Goal: Transaction & Acquisition: Book appointment/travel/reservation

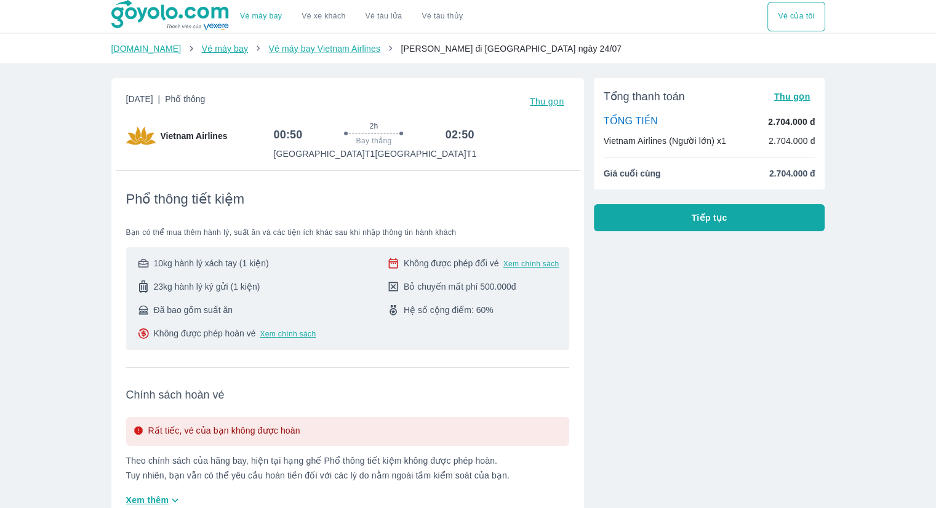
click at [202, 47] on link "Vé máy bay" at bounding box center [225, 49] width 46 height 10
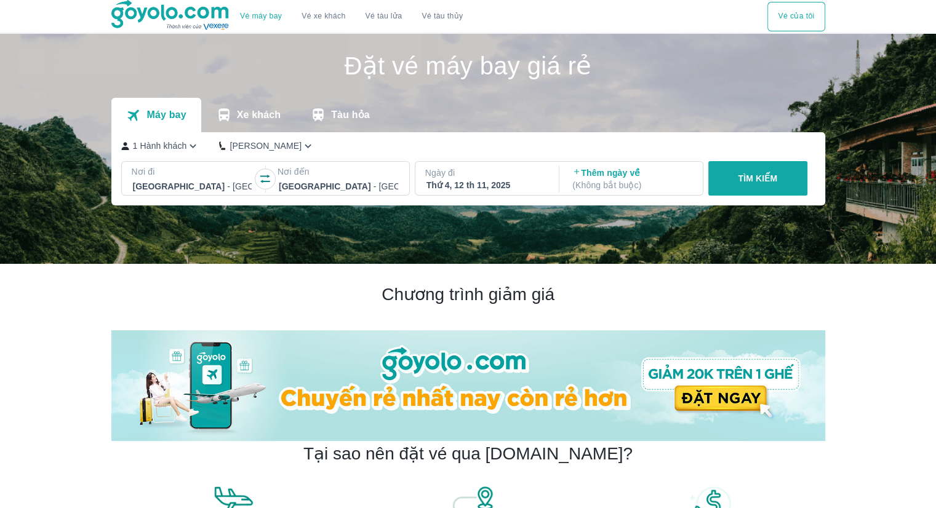
click at [261, 178] on icon "button" at bounding box center [265, 179] width 12 height 12
click at [162, 185] on div at bounding box center [192, 186] width 119 height 15
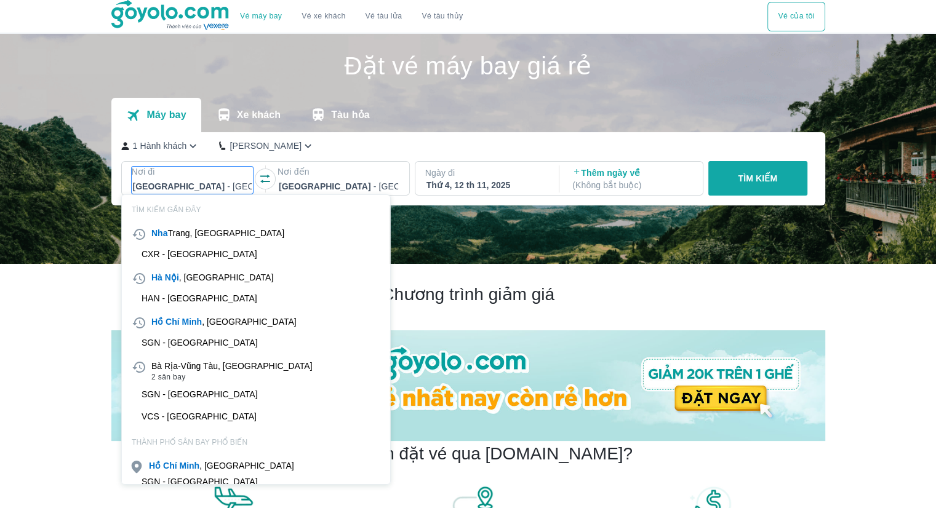
scroll to position [71, 0]
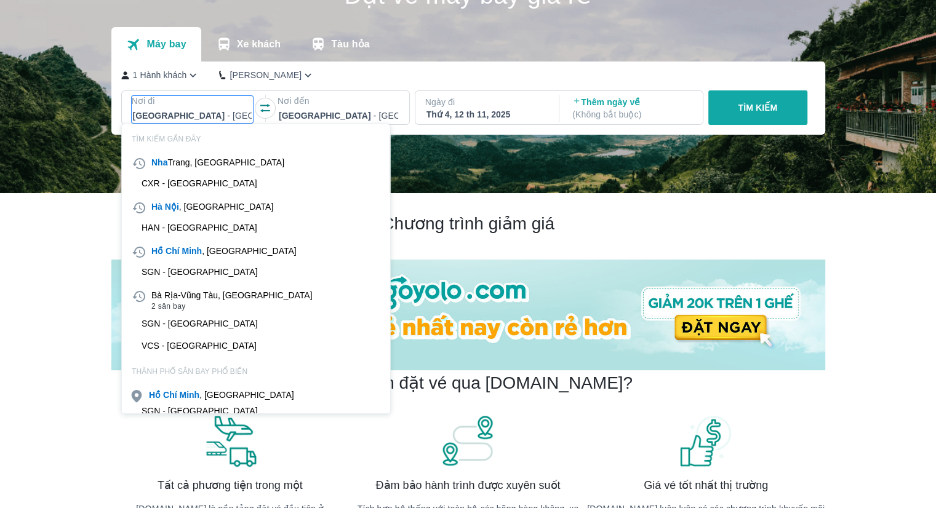
click at [186, 264] on div "SGN - [GEOGRAPHIC_DATA]" at bounding box center [256, 272] width 268 height 20
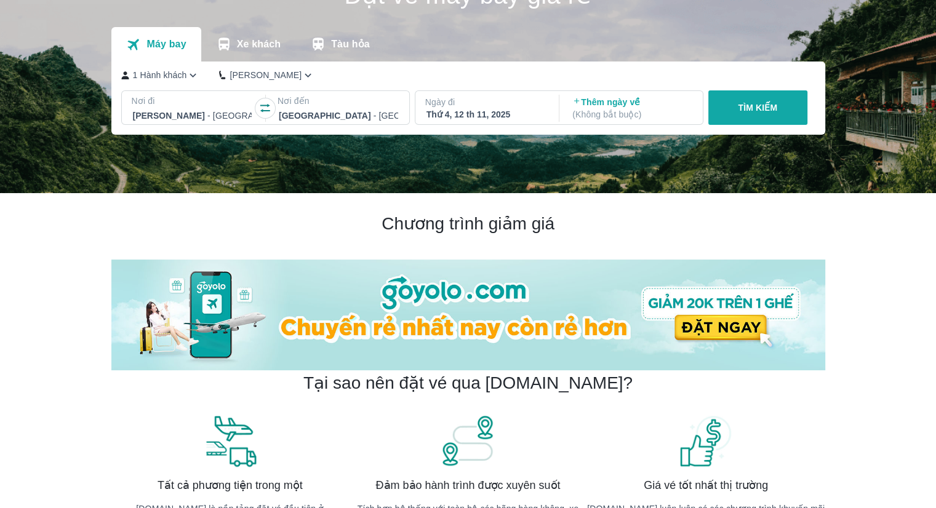
click at [735, 105] on button "TÌM KIẾM" at bounding box center [757, 107] width 99 height 34
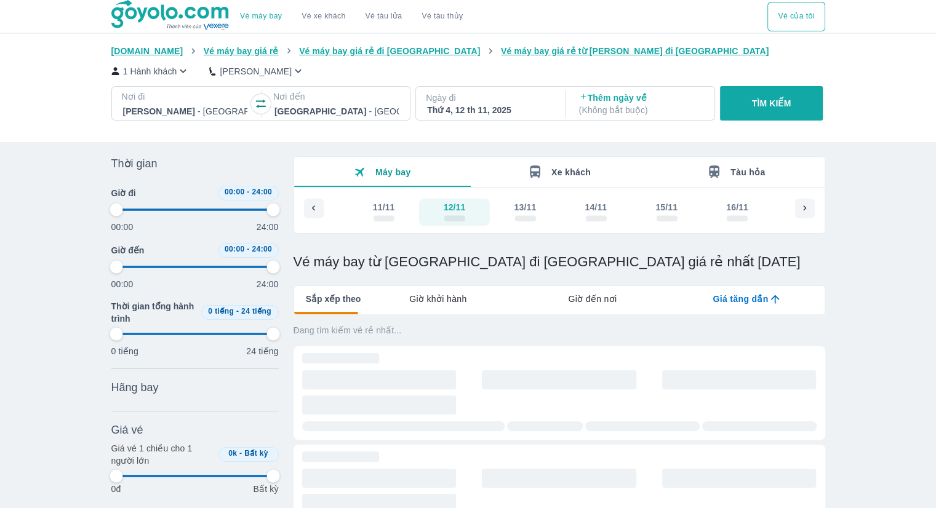
type input "97.9166666666667"
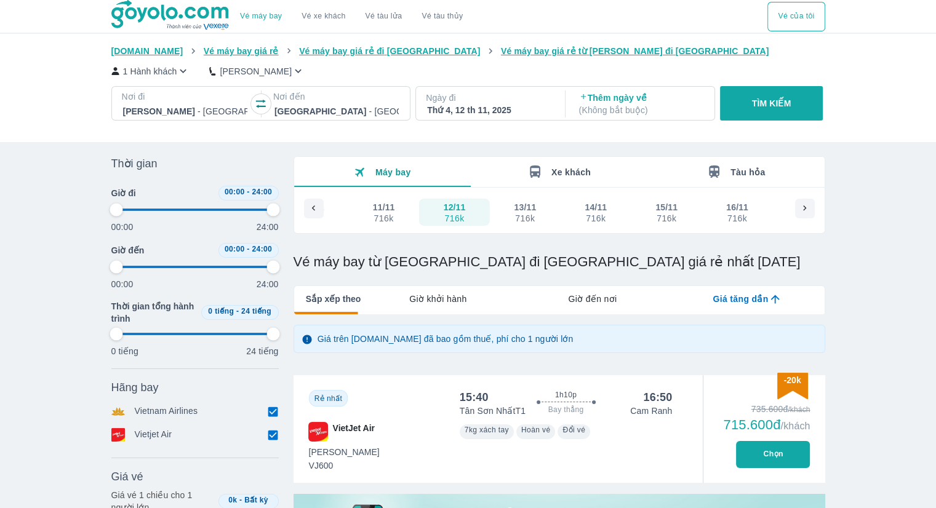
type input "97.9166666666667"
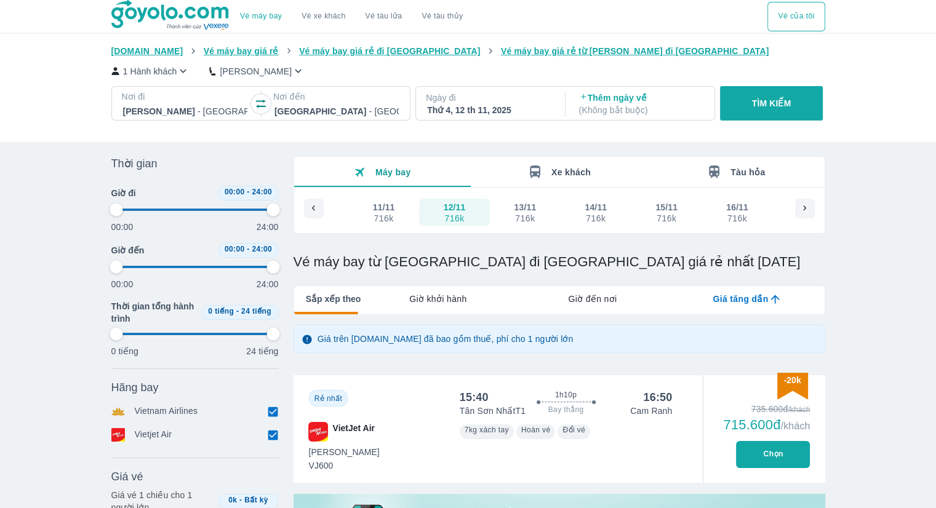
type input "97.9166666666667"
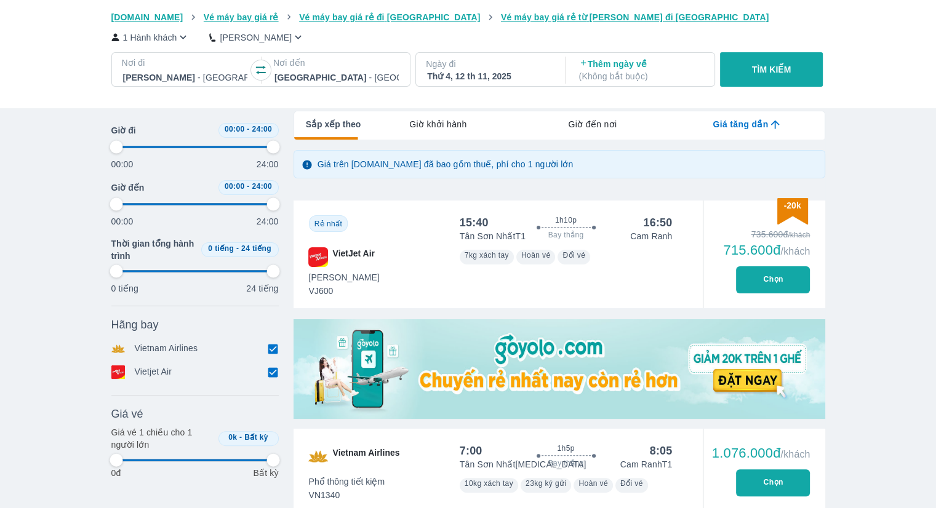
scroll to position [185, 0]
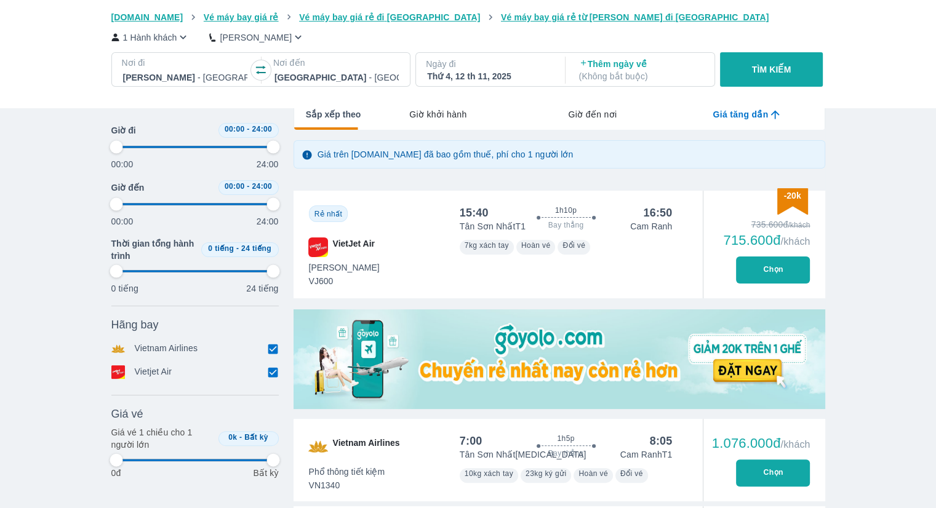
type input "97.9166666666667"
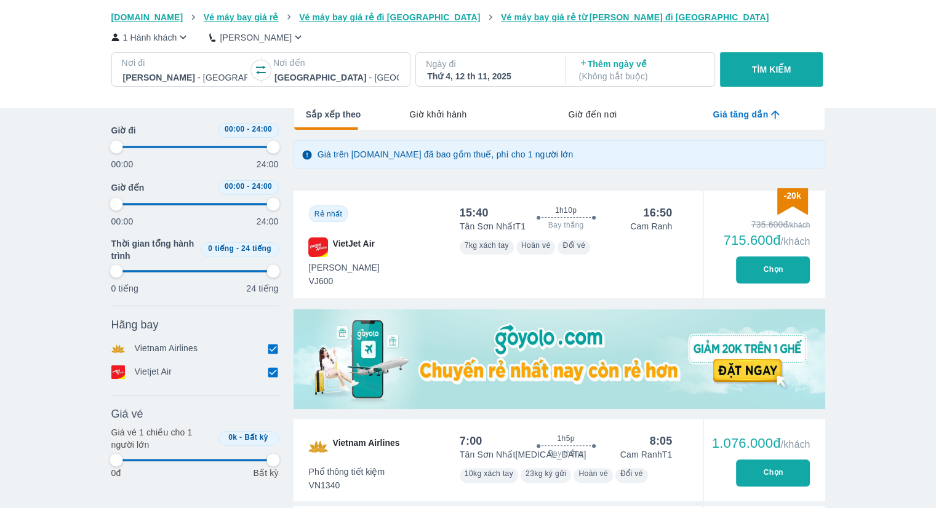
type input "97.9166666666667"
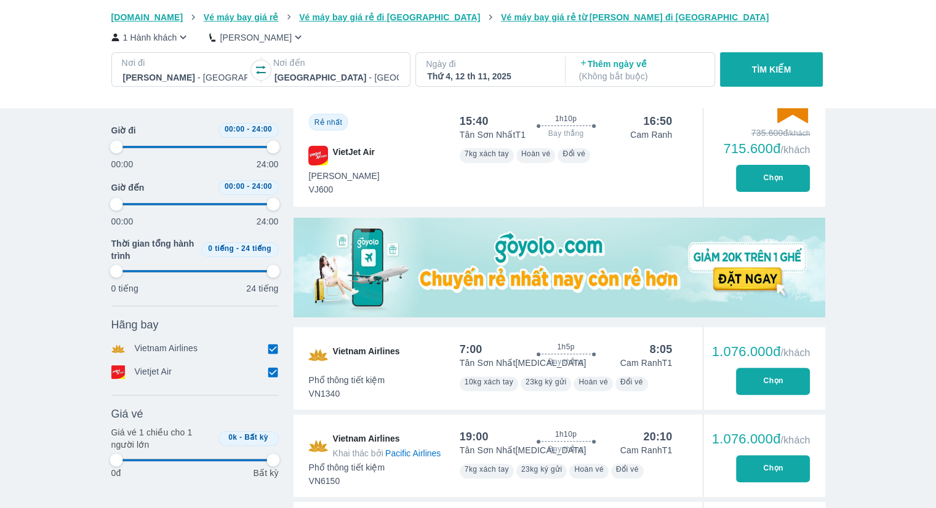
type input "97.9166666666667"
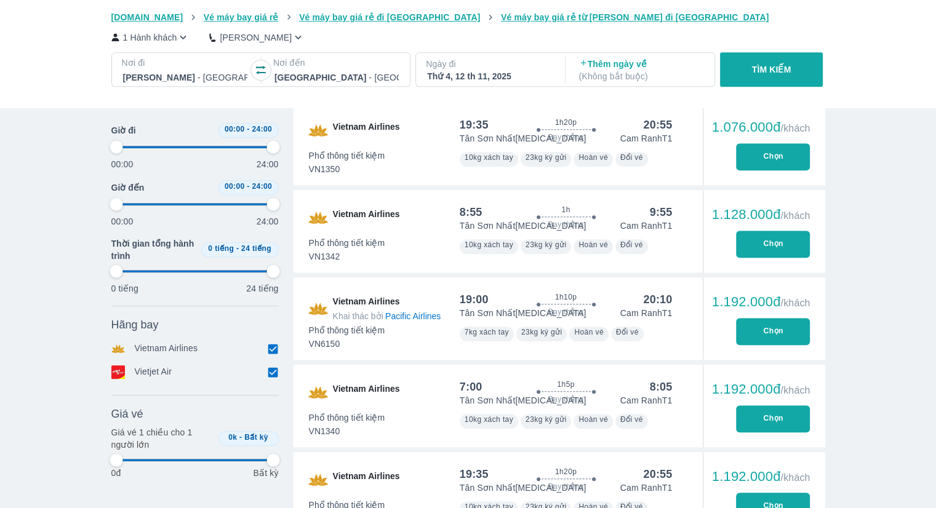
type input "97.9166666666667"
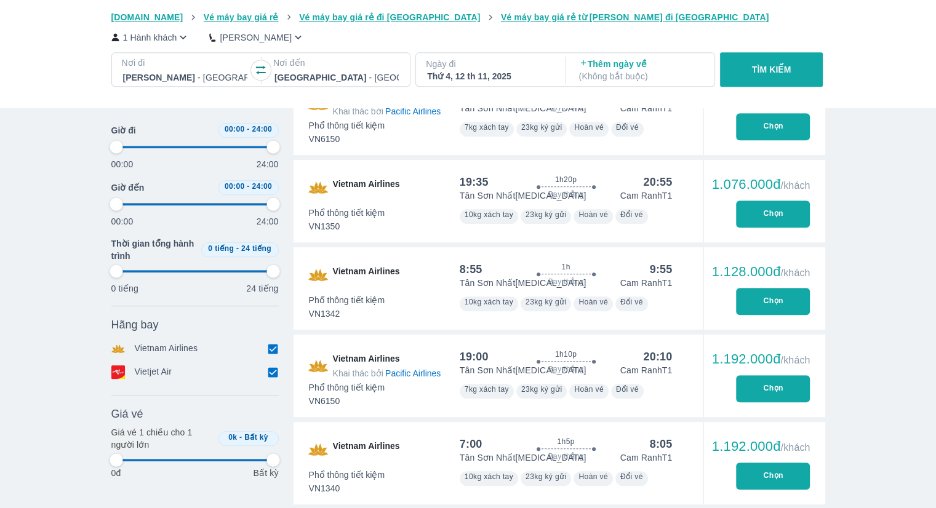
type input "97.9166666666667"
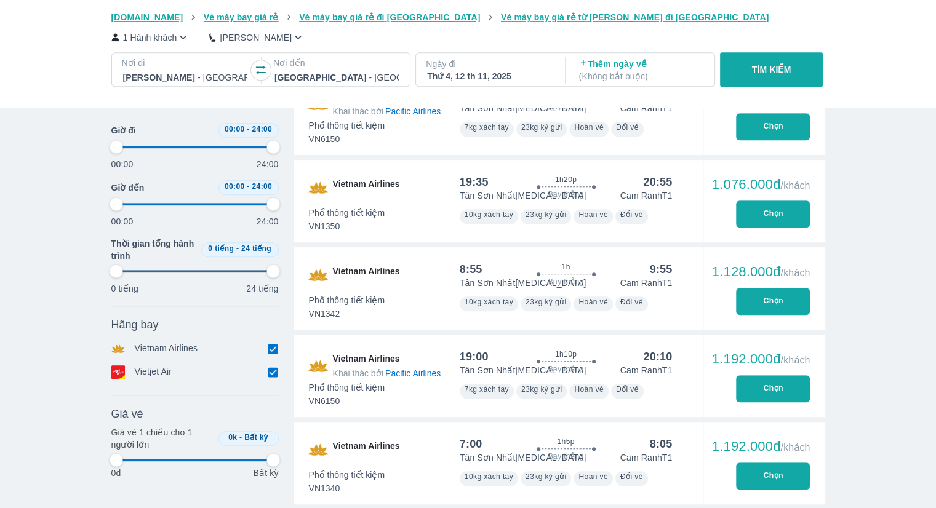
type input "97.9166666666667"
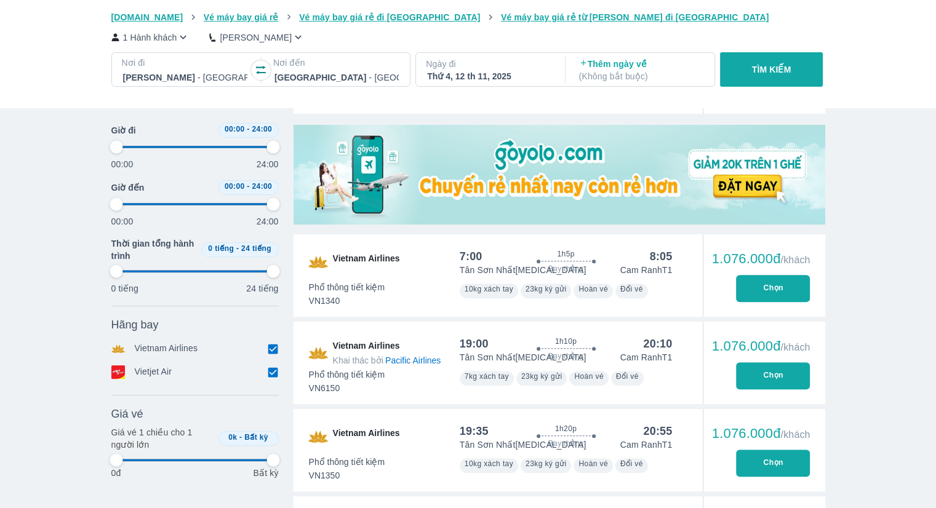
scroll to position [0, 0]
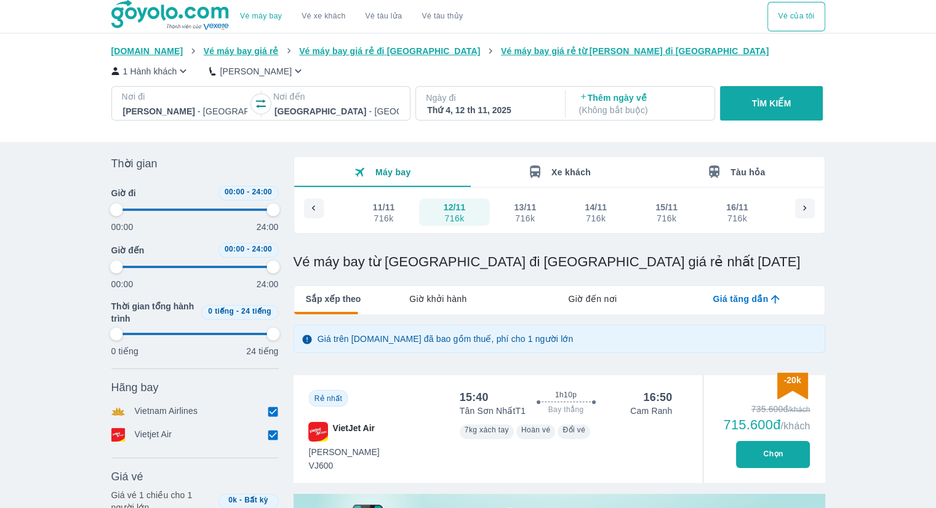
type input "97.9166666666667"
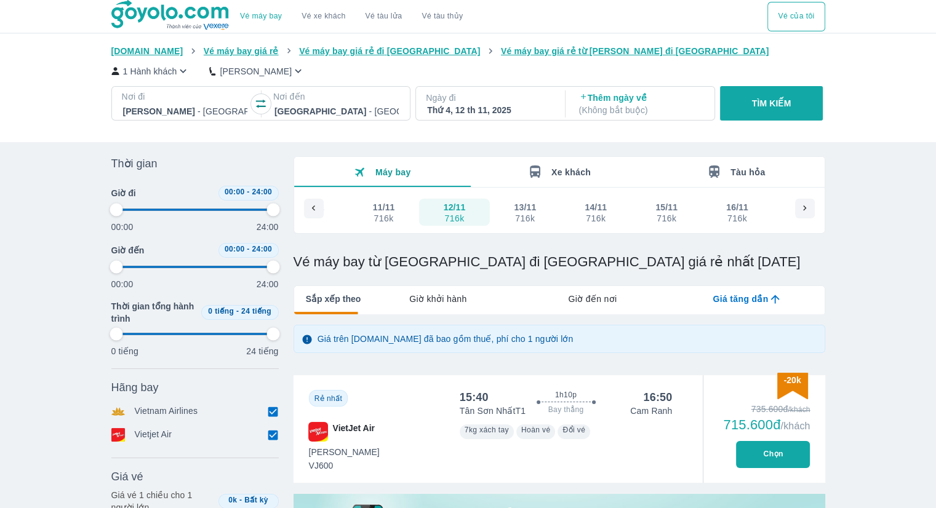
type input "97.9166666666667"
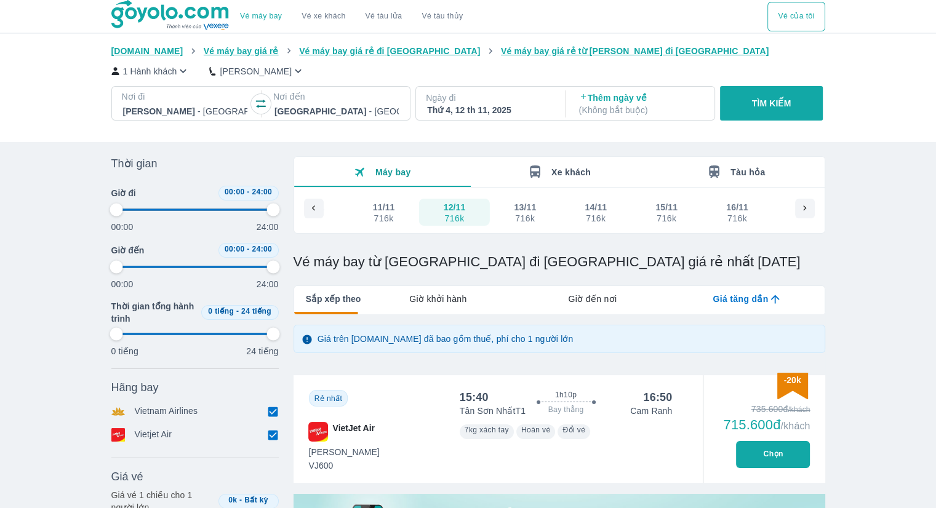
type input "97.9166666666667"
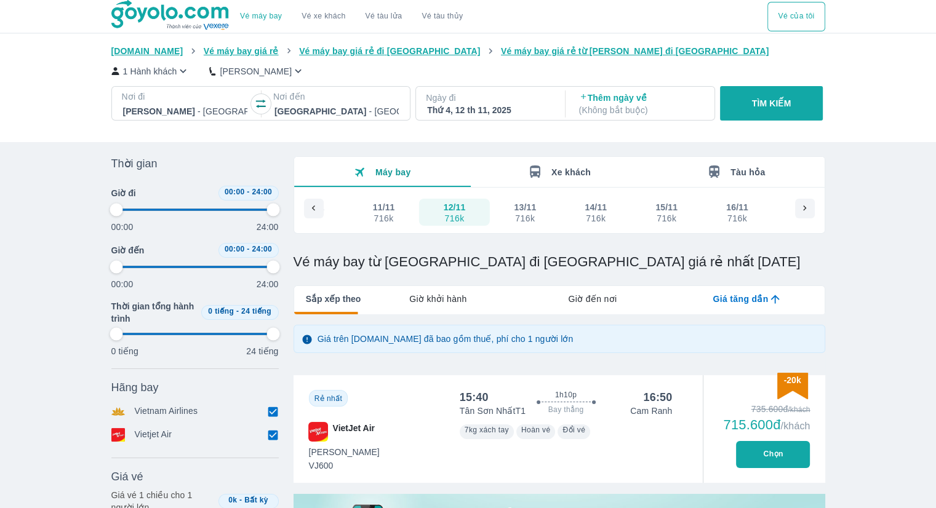
type input "97.9166666666667"
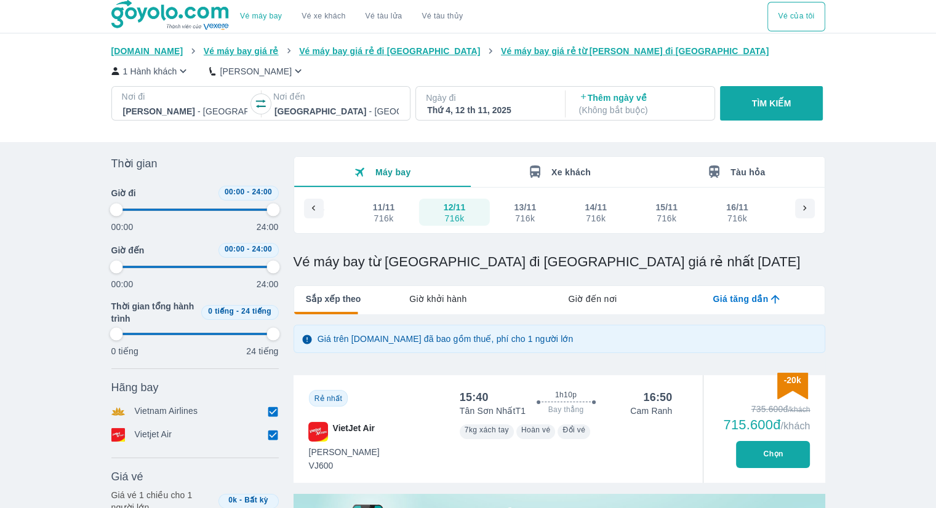
type input "97.9166666666667"
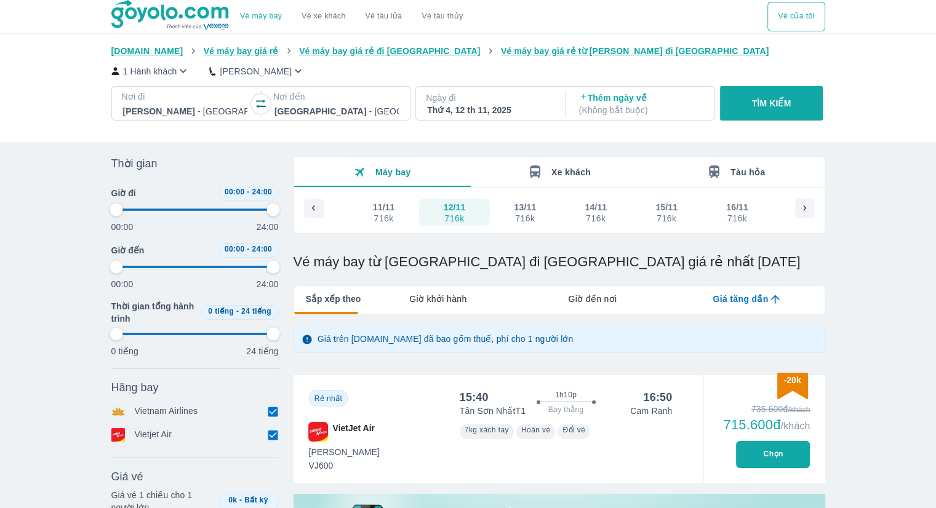
type input "97.9166666666667"
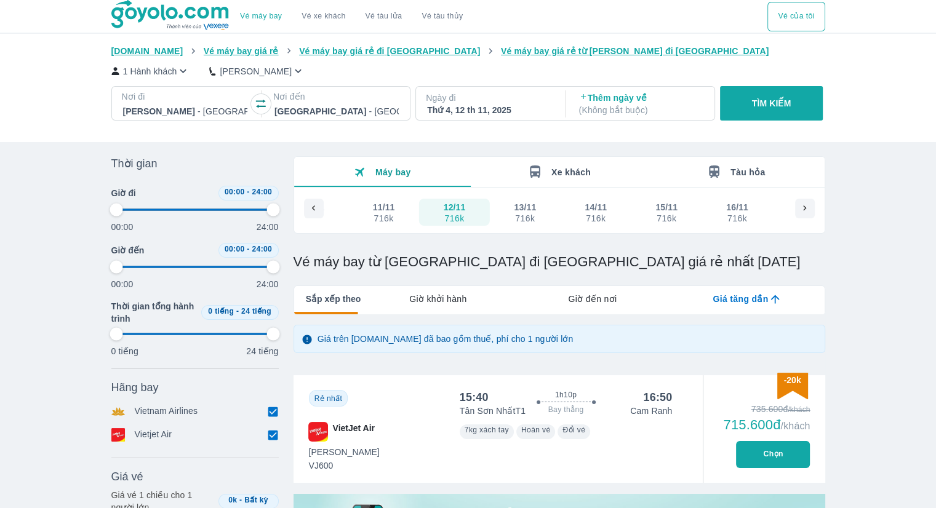
type input "97.9166666666667"
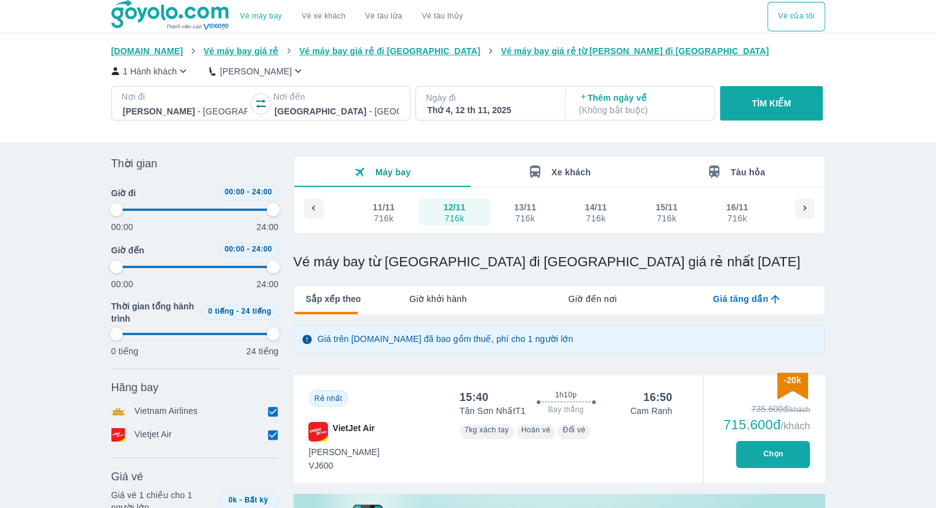
type input "97.9166666666667"
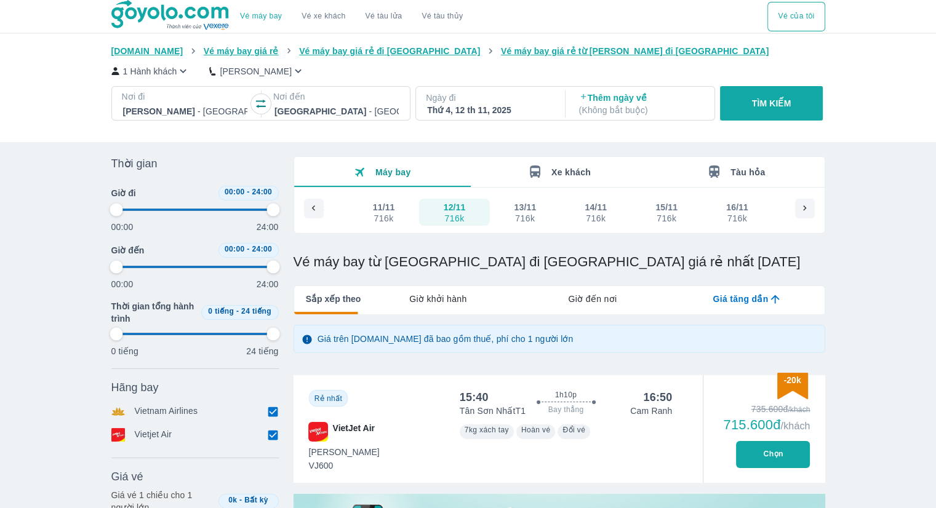
type input "97.9166666666667"
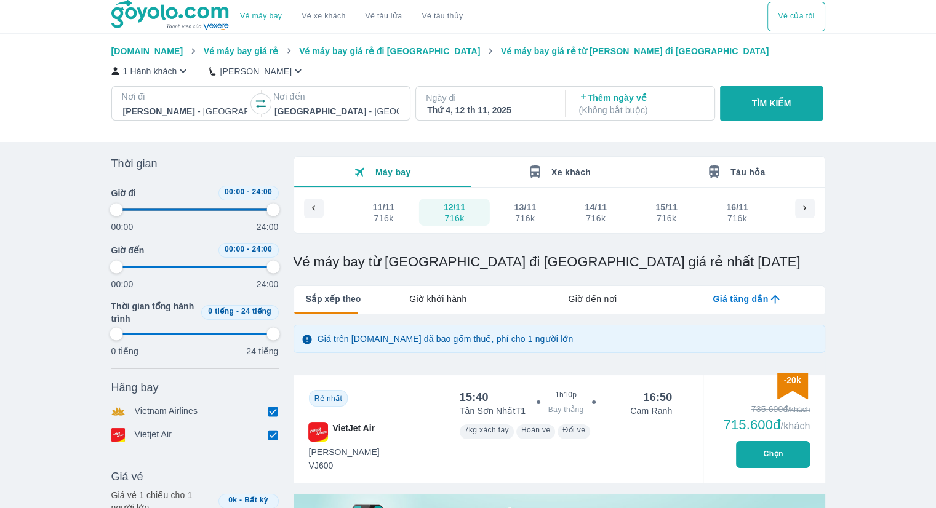
type input "97.9166666666667"
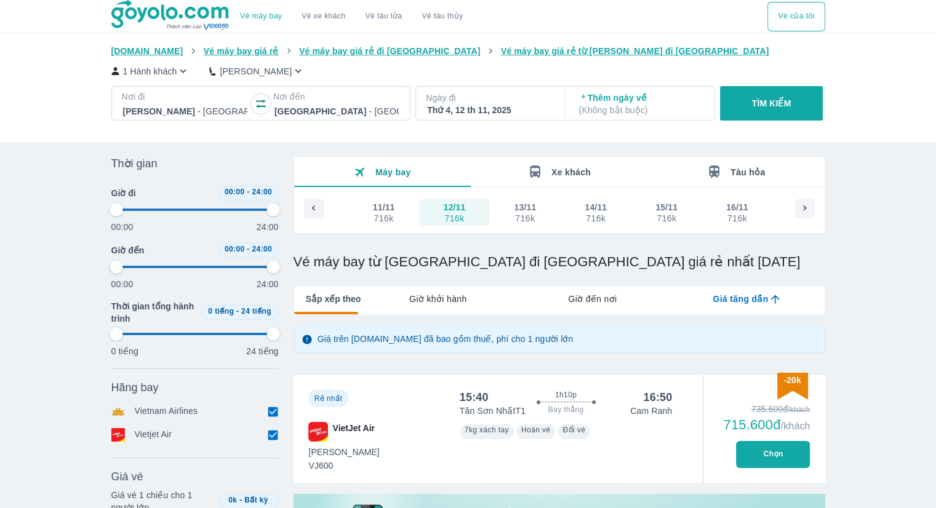
type input "97.9166666666667"
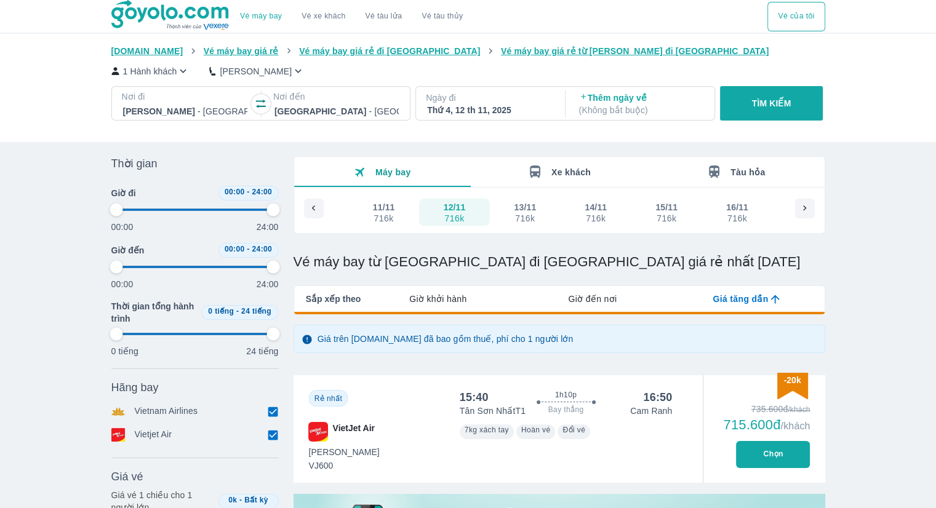
type input "97.9166666666667"
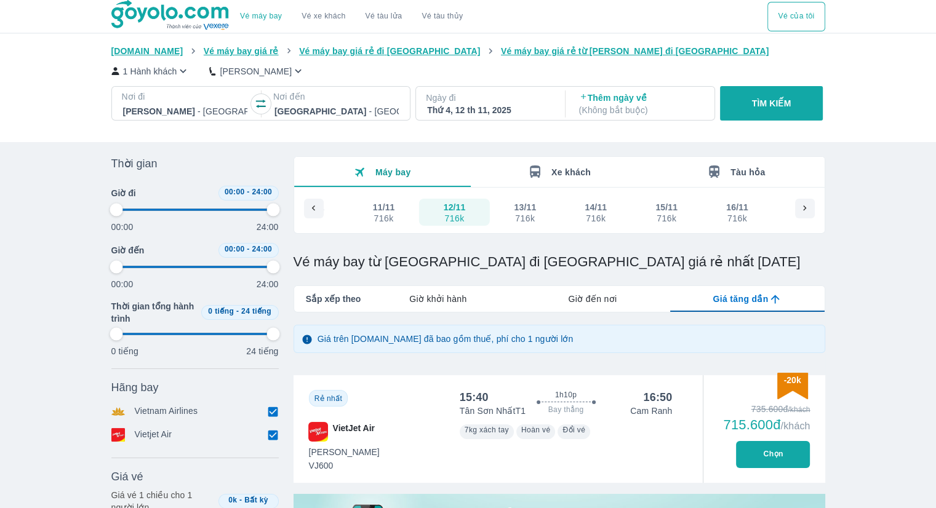
type input "97.9166666666667"
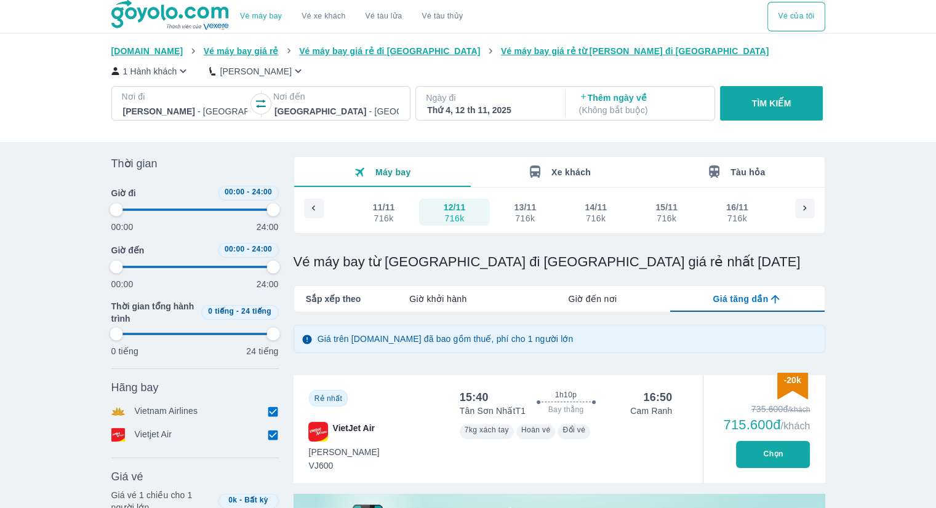
type input "97.9166666666667"
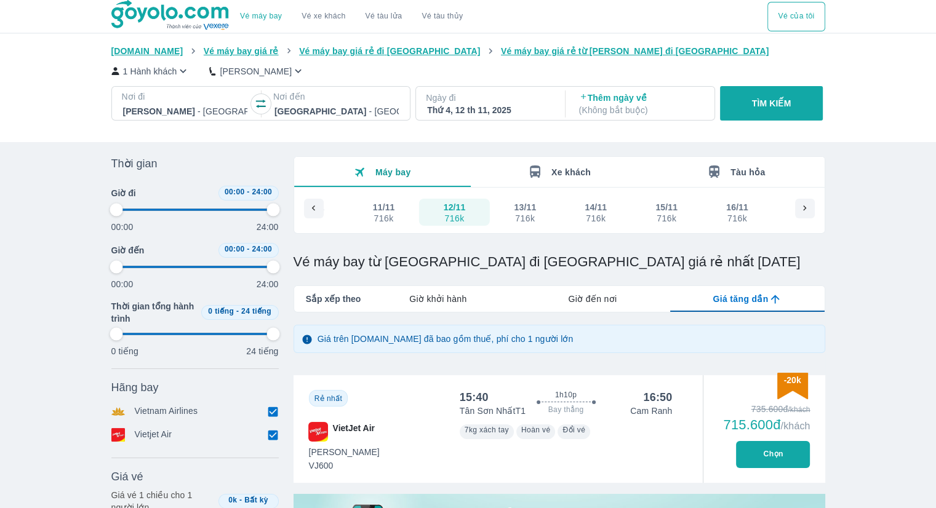
type input "97.9166666666667"
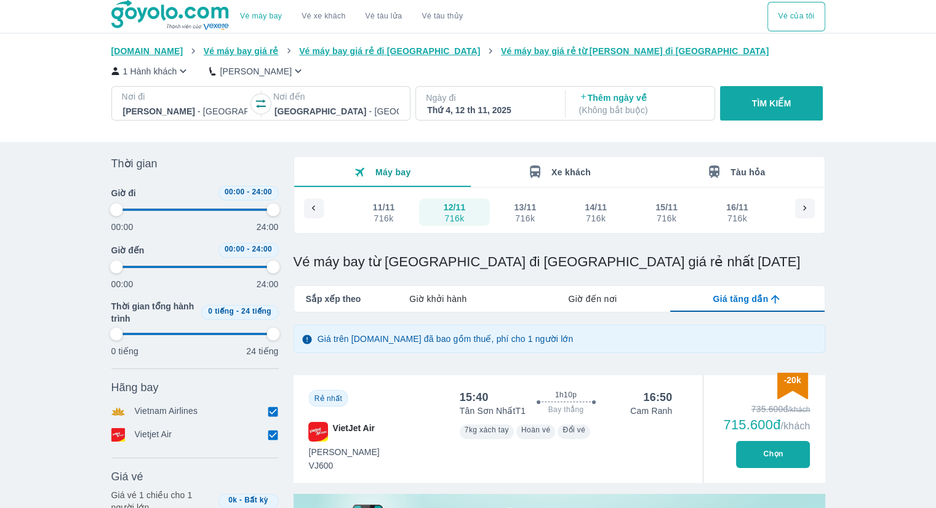
type input "97.9166666666667"
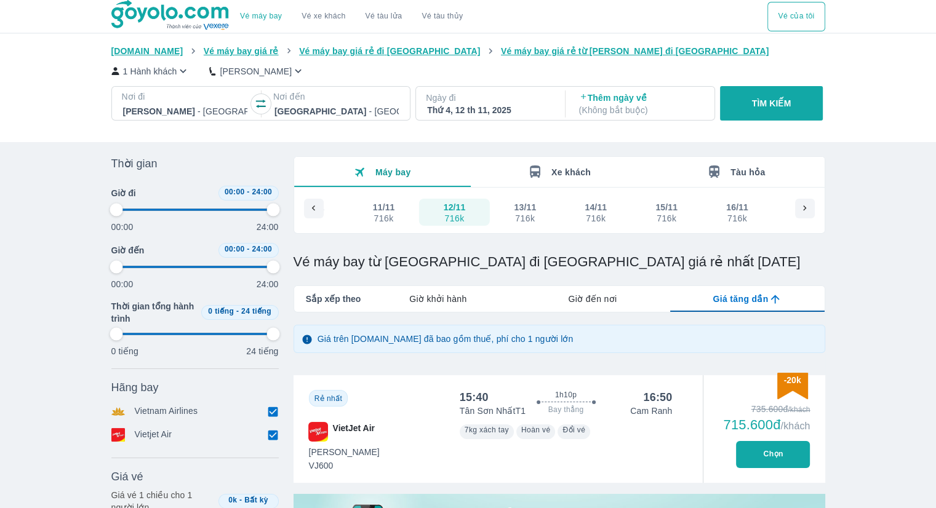
type input "97.9166666666667"
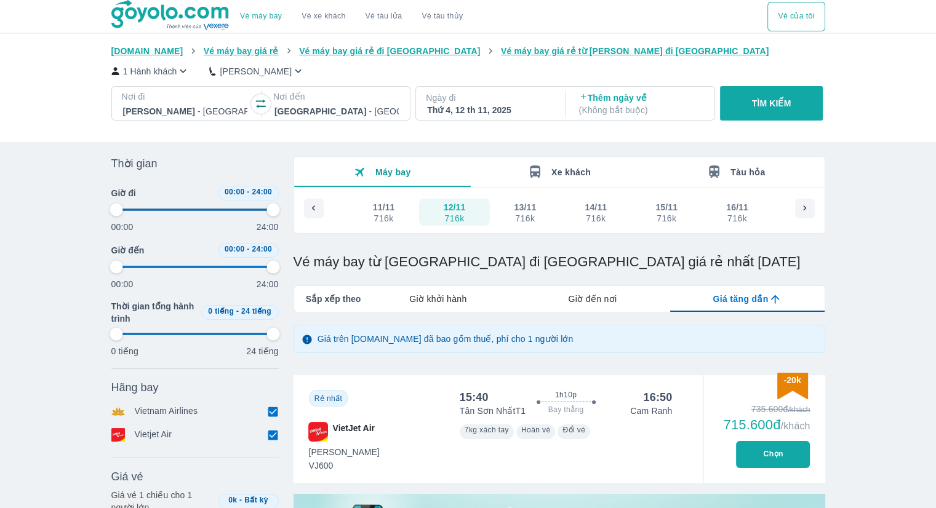
type input "97.9166666666667"
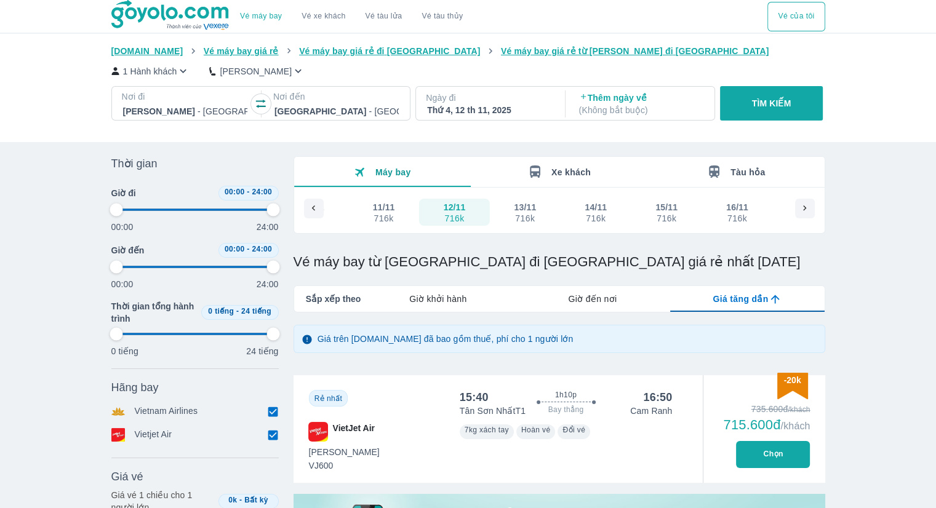
type input "97.9166666666667"
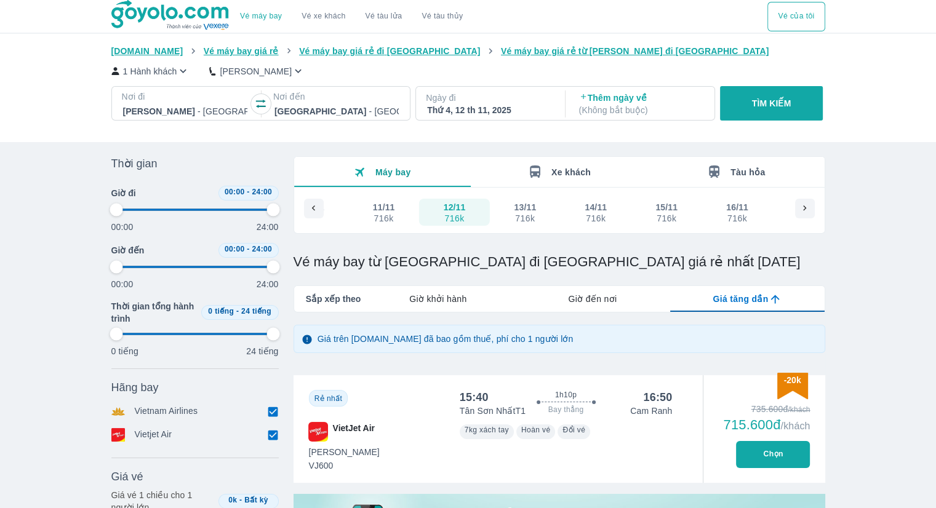
type input "97.9166666666667"
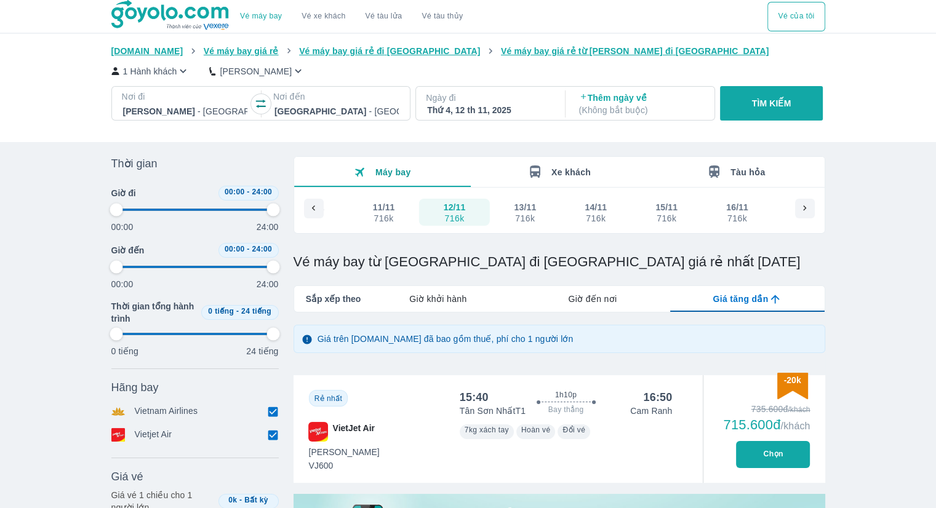
type input "97.9166666666667"
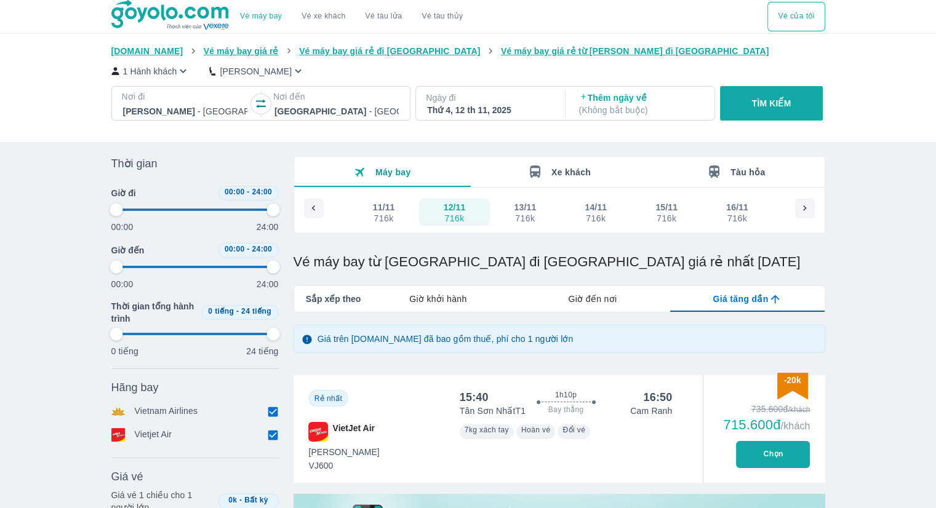
type input "97.9166666666667"
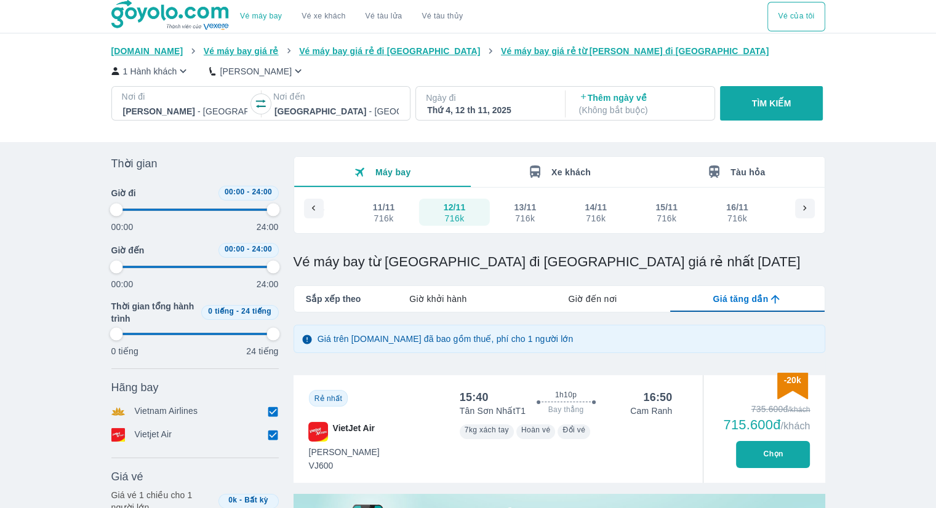
type input "97.9166666666667"
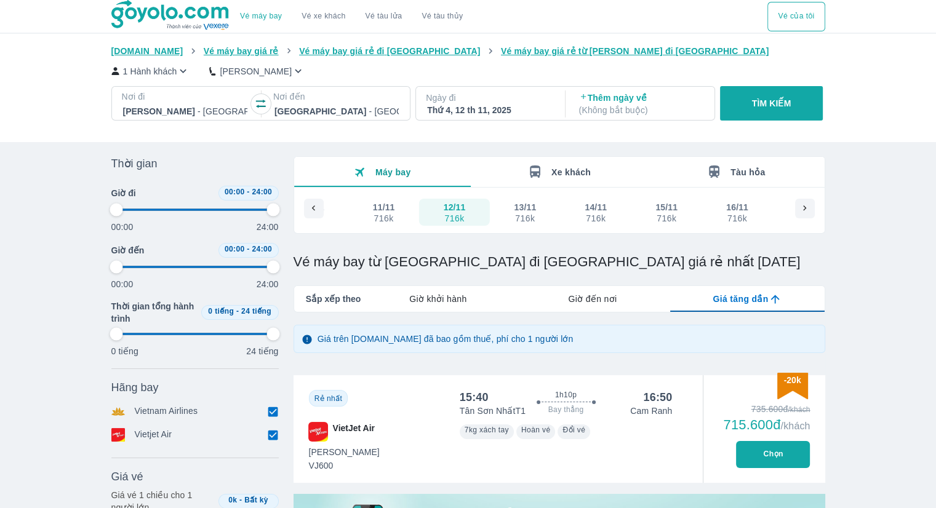
type input "97.9166666666667"
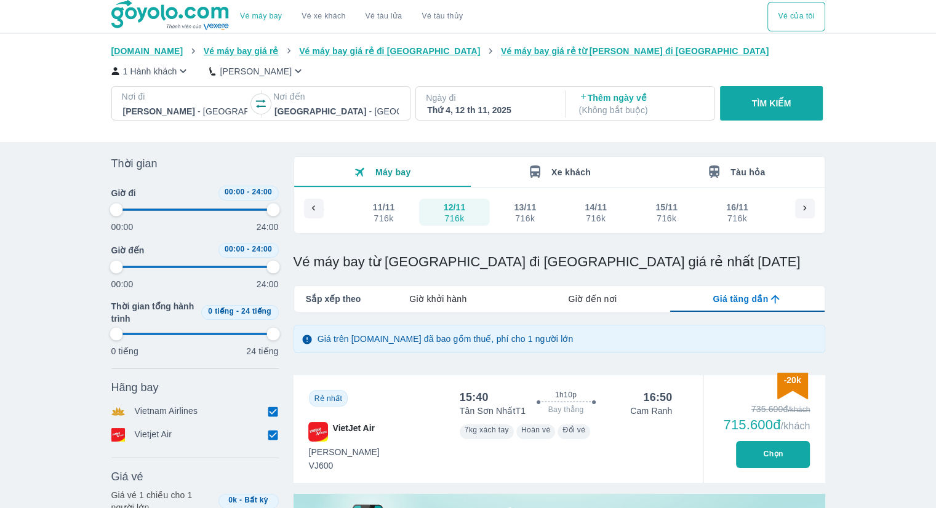
type input "97.9166666666667"
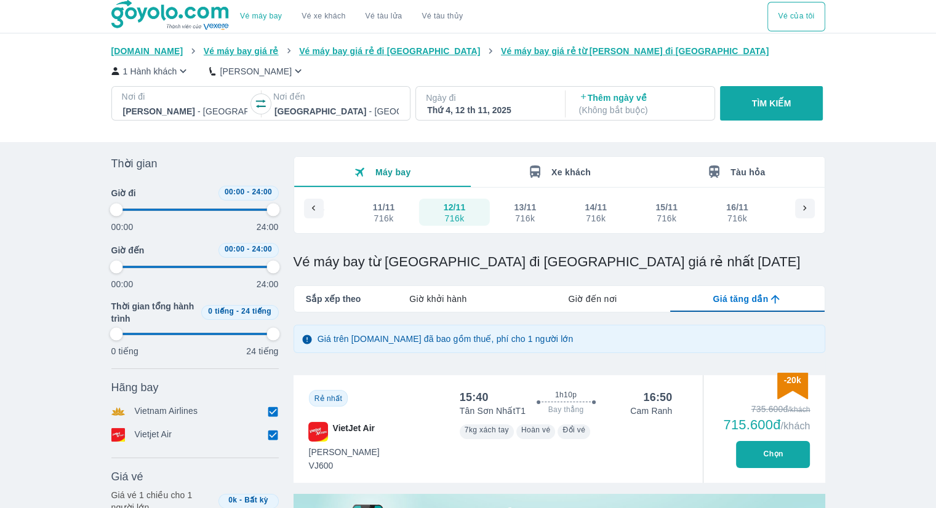
type input "97.9166666666667"
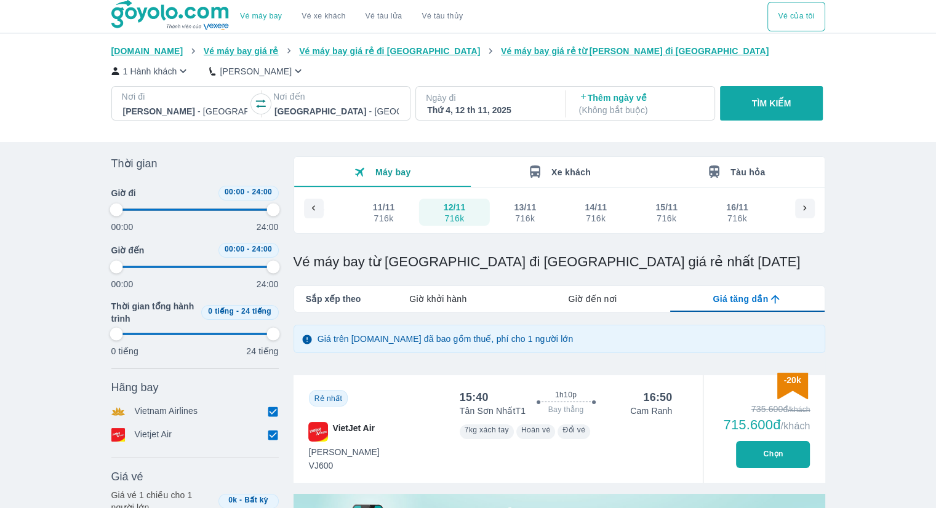
type input "97.9166666666667"
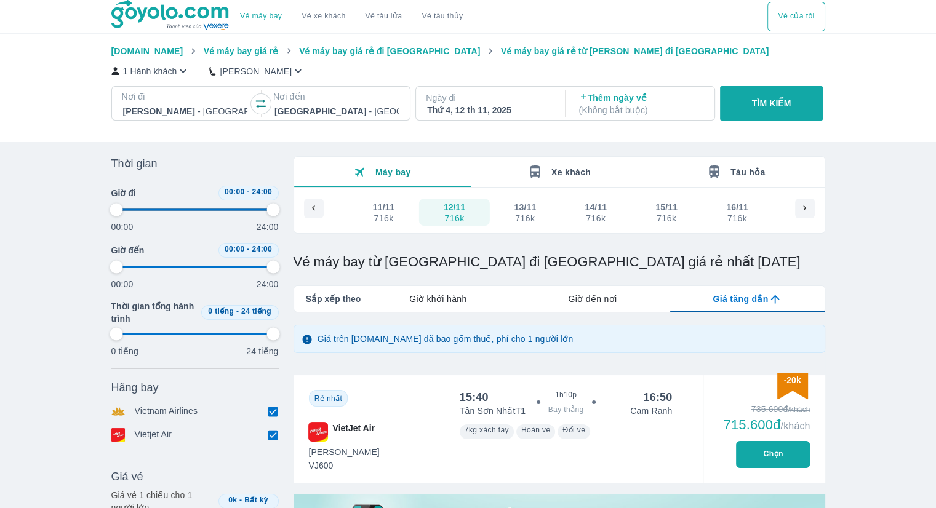
type input "97.9166666666667"
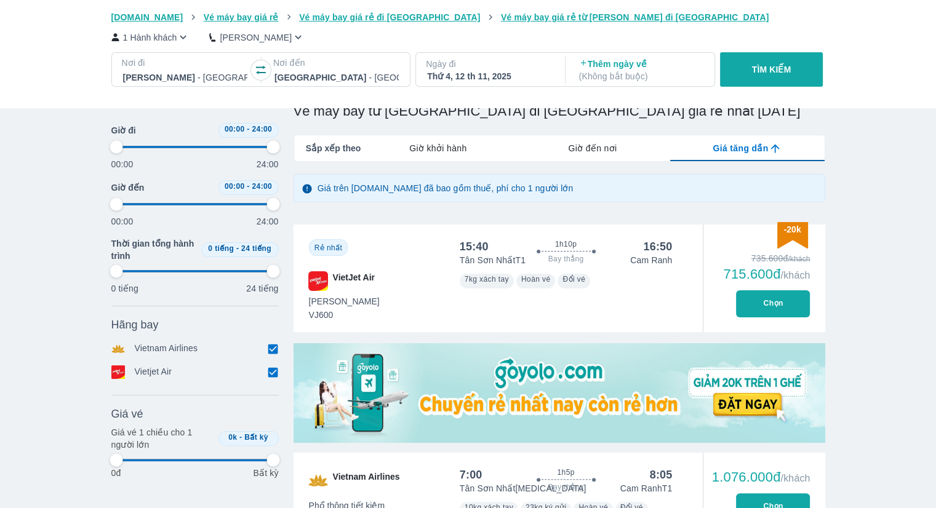
scroll to position [123, 0]
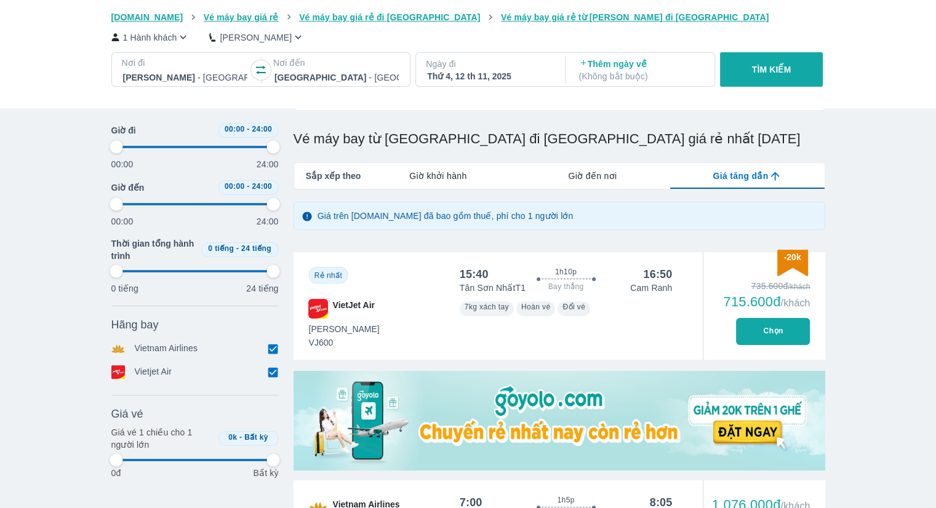
type input "97.9166666666667"
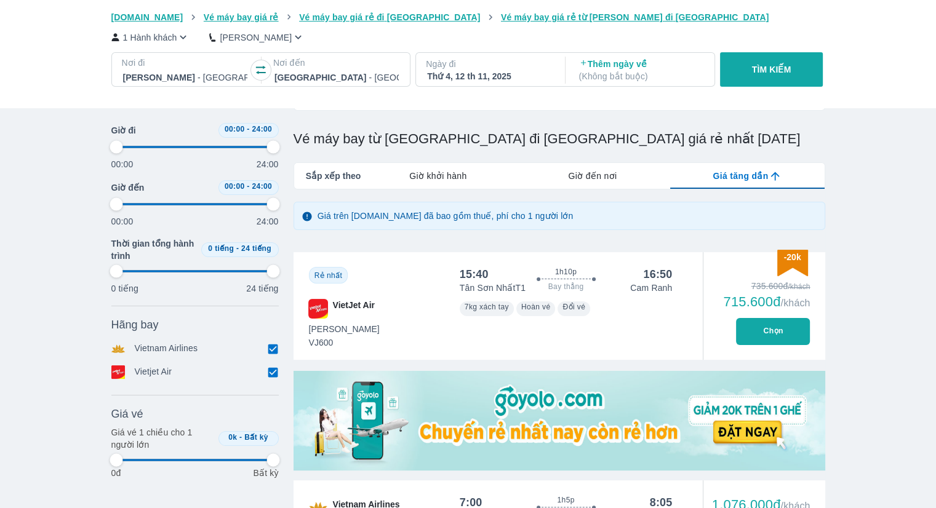
type input "97.9166666666667"
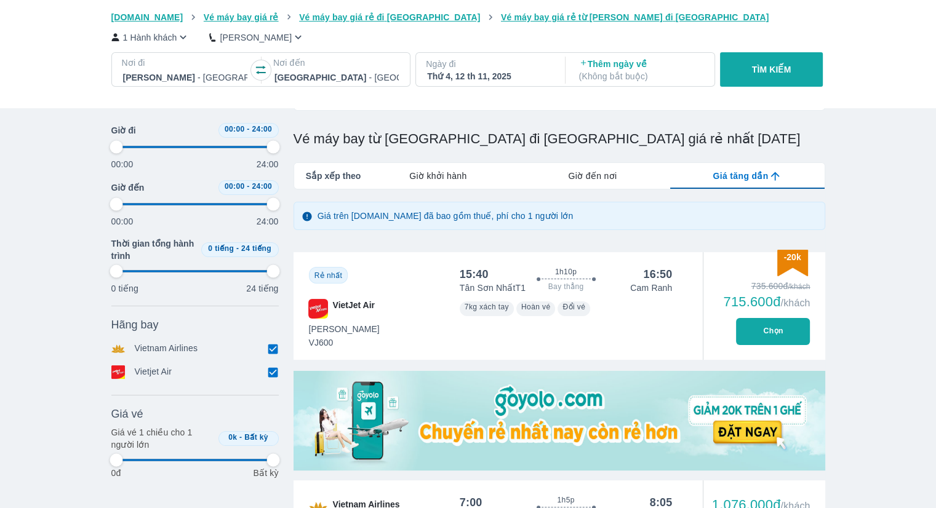
type input "97.9166666666667"
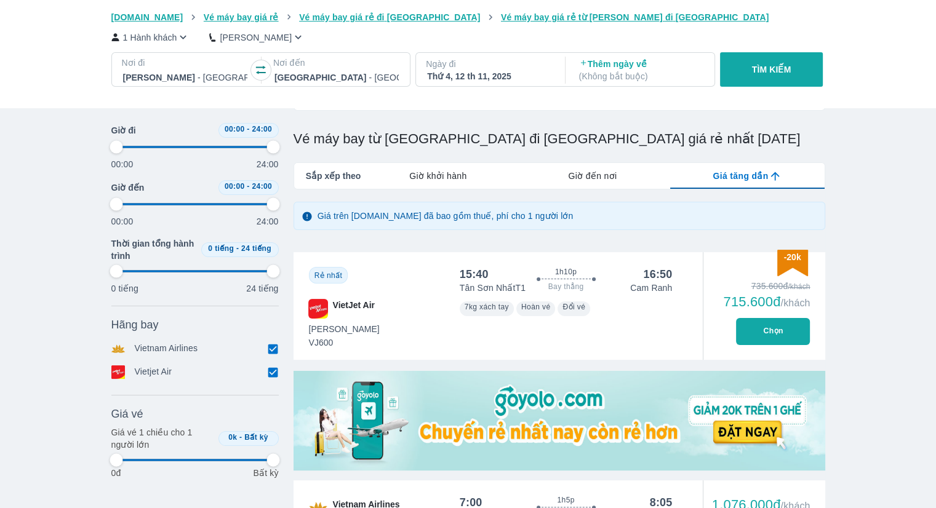
type input "97.9166666666667"
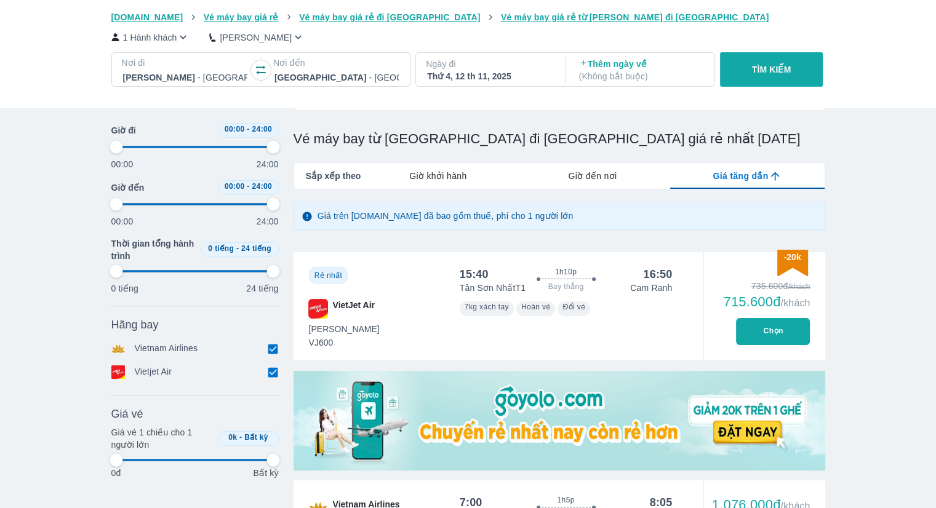
type input "97.9166666666667"
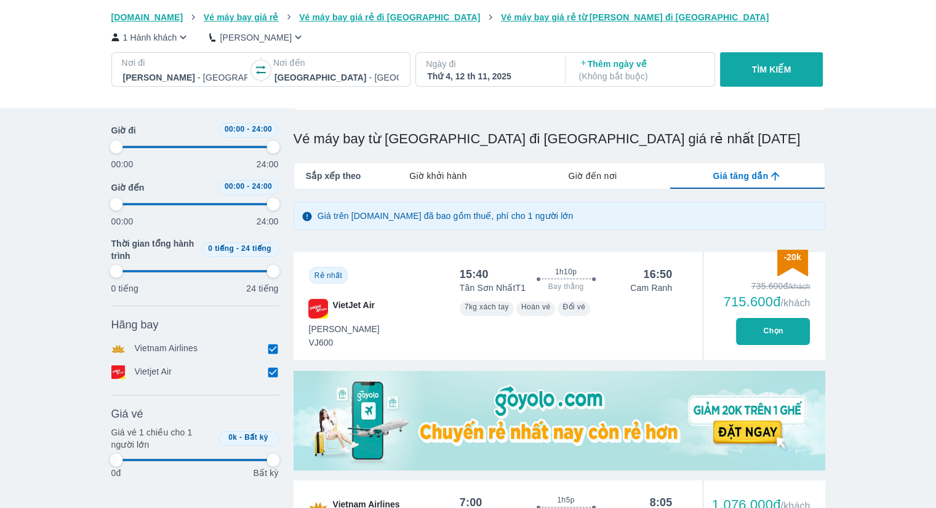
type input "97.9166666666667"
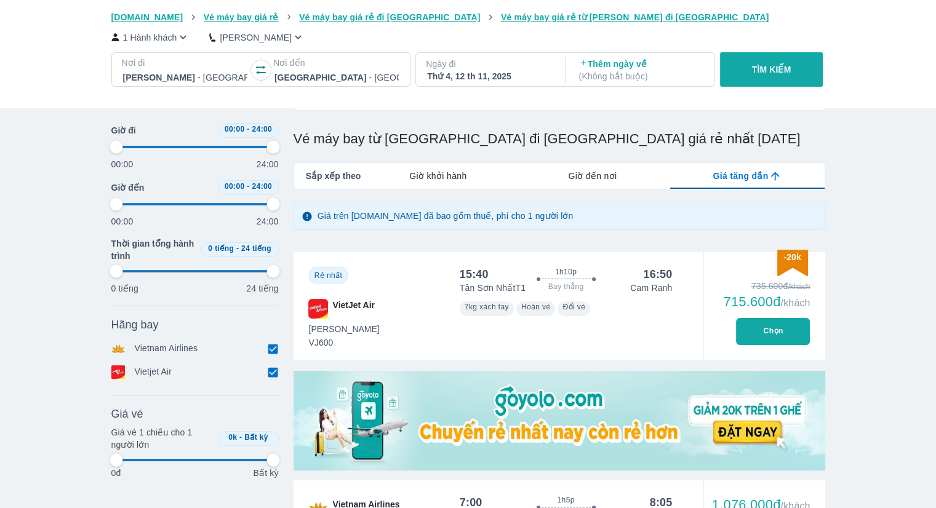
type input "97.9166666666667"
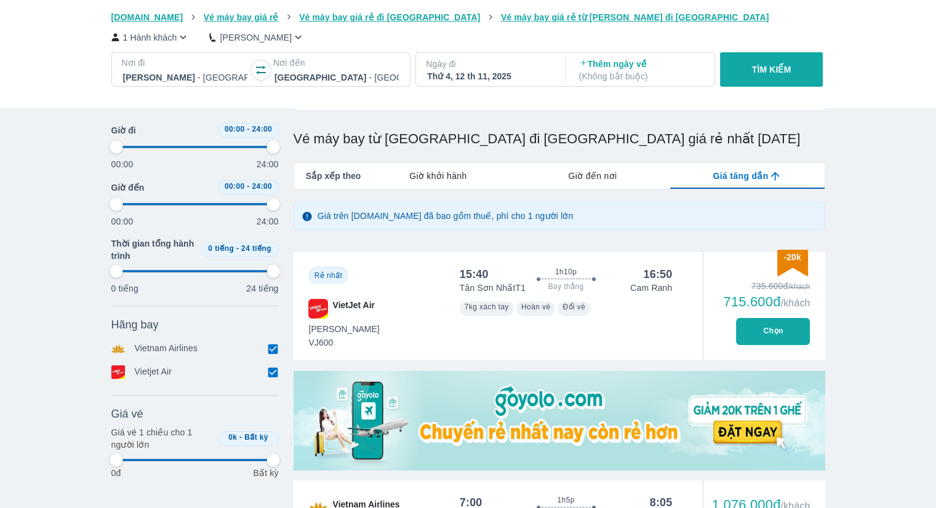
click at [587, 175] on span "Giờ đến nơi" at bounding box center [592, 176] width 49 height 12
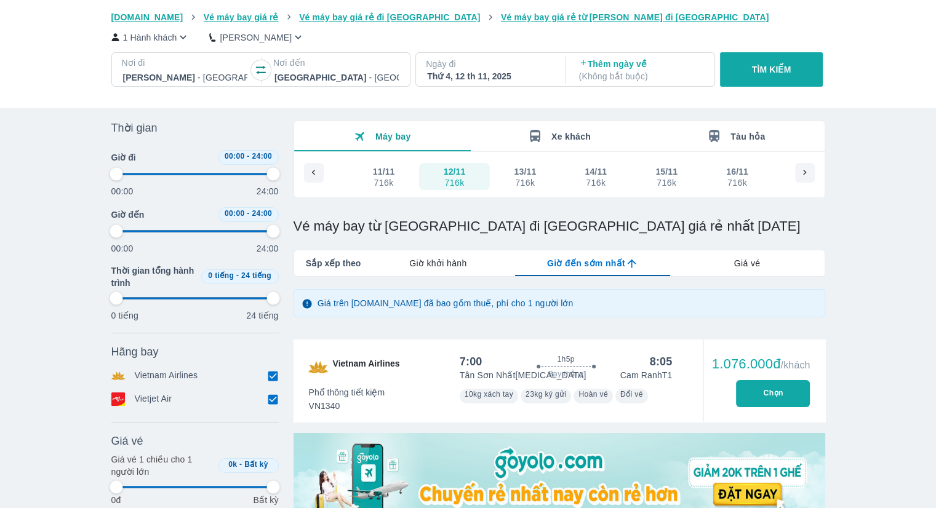
scroll to position [0, 0]
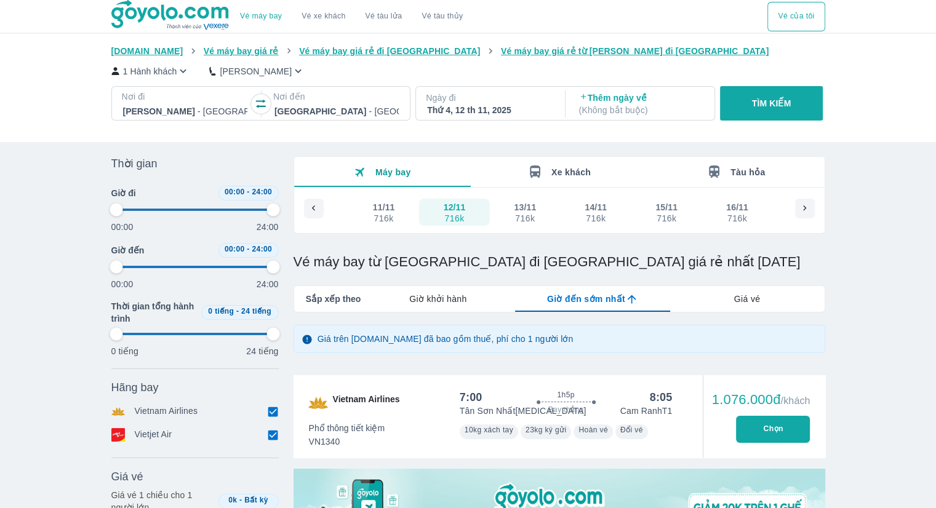
click at [730, 293] on div "Giá vé" at bounding box center [746, 299] width 154 height 26
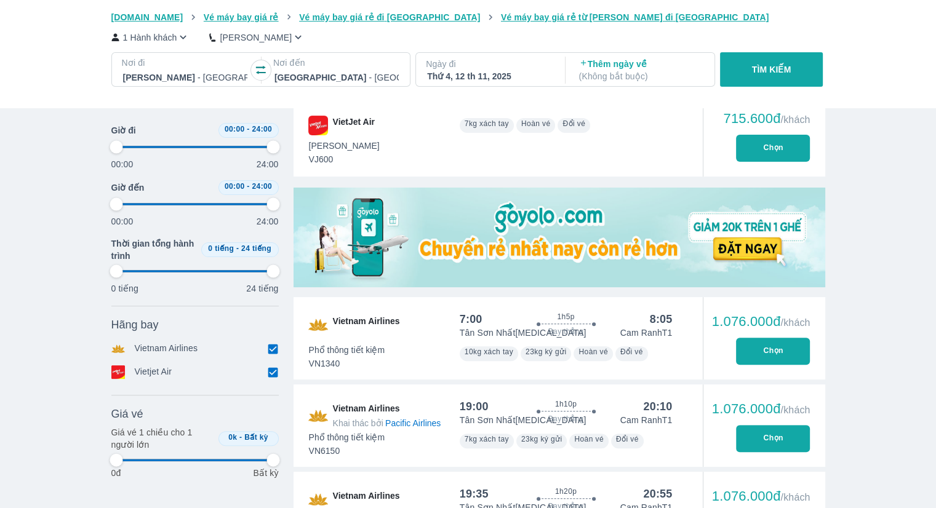
scroll to position [308, 0]
